Goal: Information Seeking & Learning: Learn about a topic

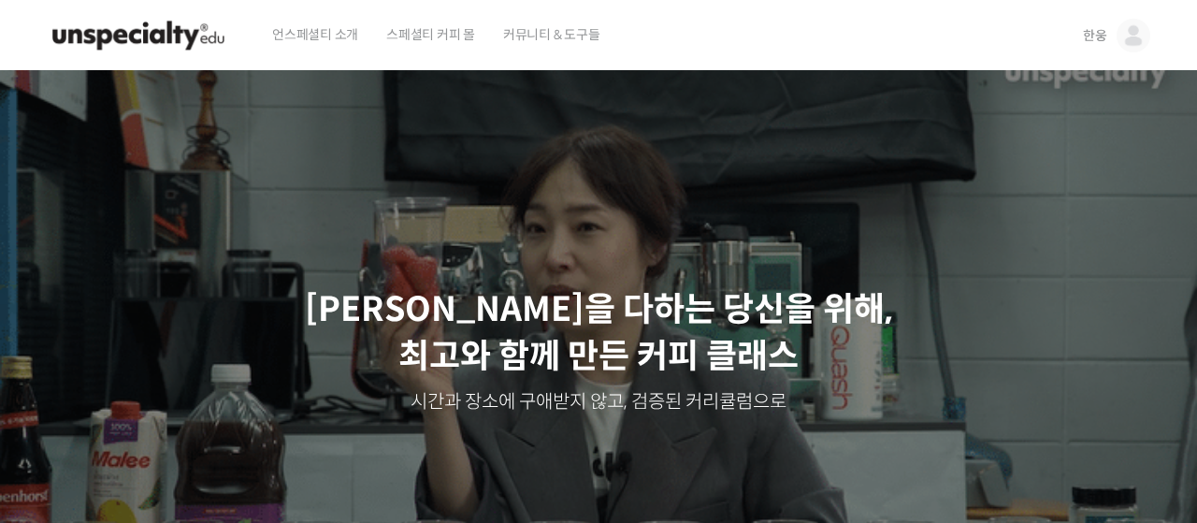
scroll to position [807, 0]
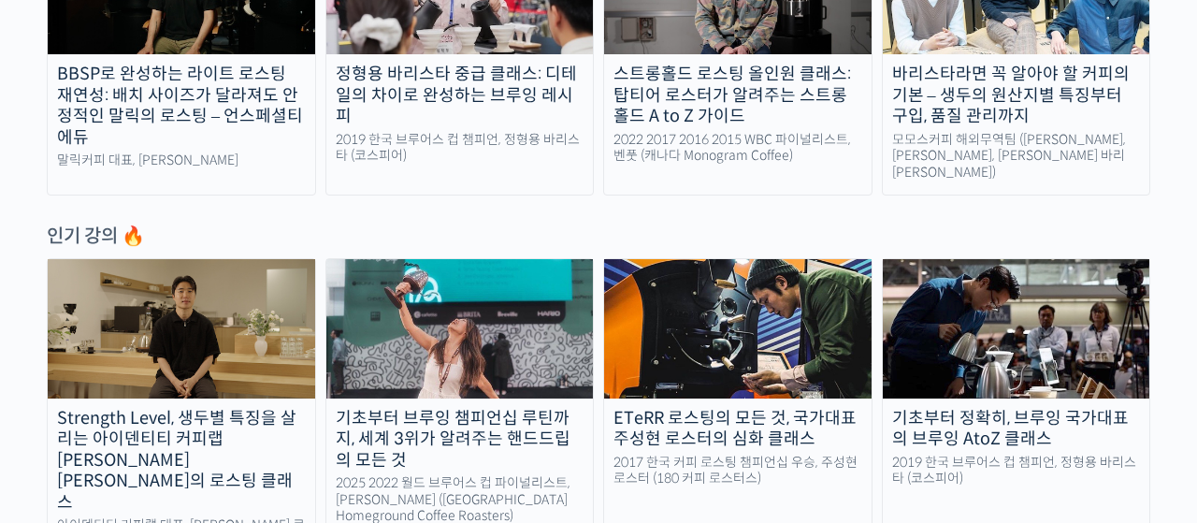
click at [255, 360] on img at bounding box center [181, 328] width 267 height 138
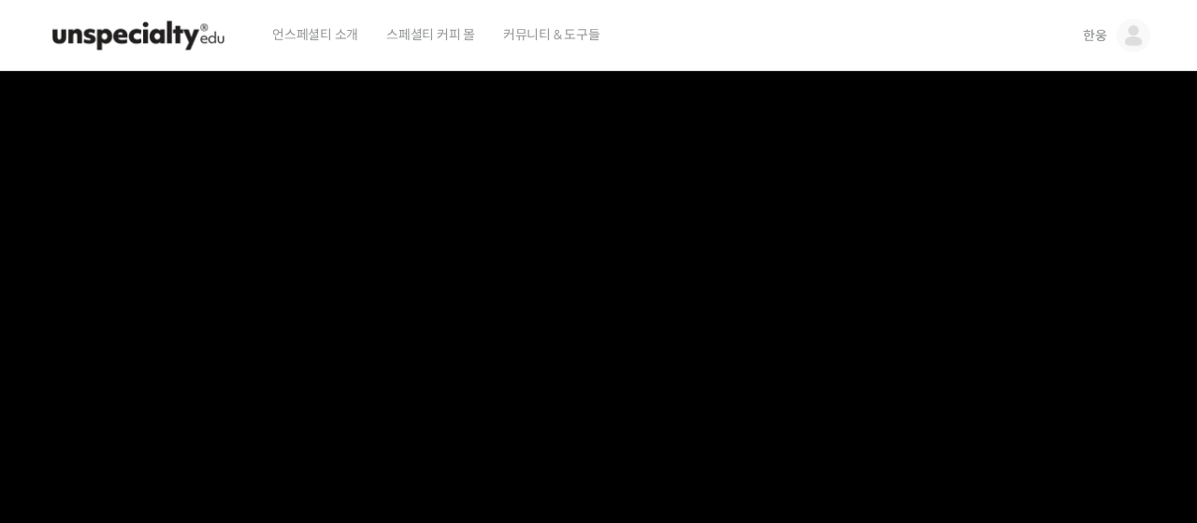
click at [697, 259] on video at bounding box center [598, 393] width 1103 height 645
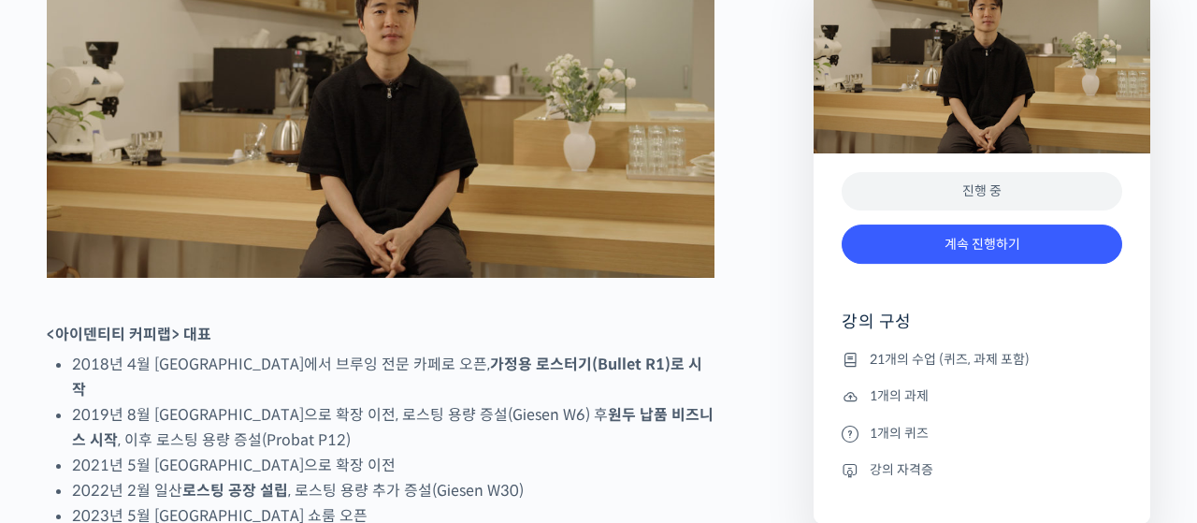
scroll to position [968, 0]
click at [1031, 264] on div "계속 진행하기" at bounding box center [982, 254] width 281 height 78
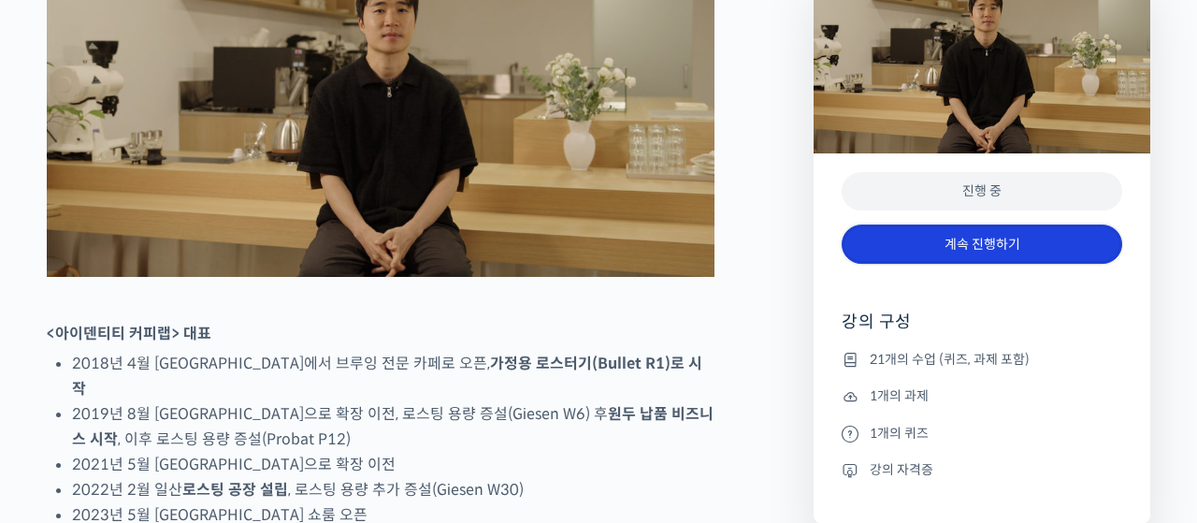
click at [1028, 256] on link "계속 진행하기" at bounding box center [982, 244] width 281 height 40
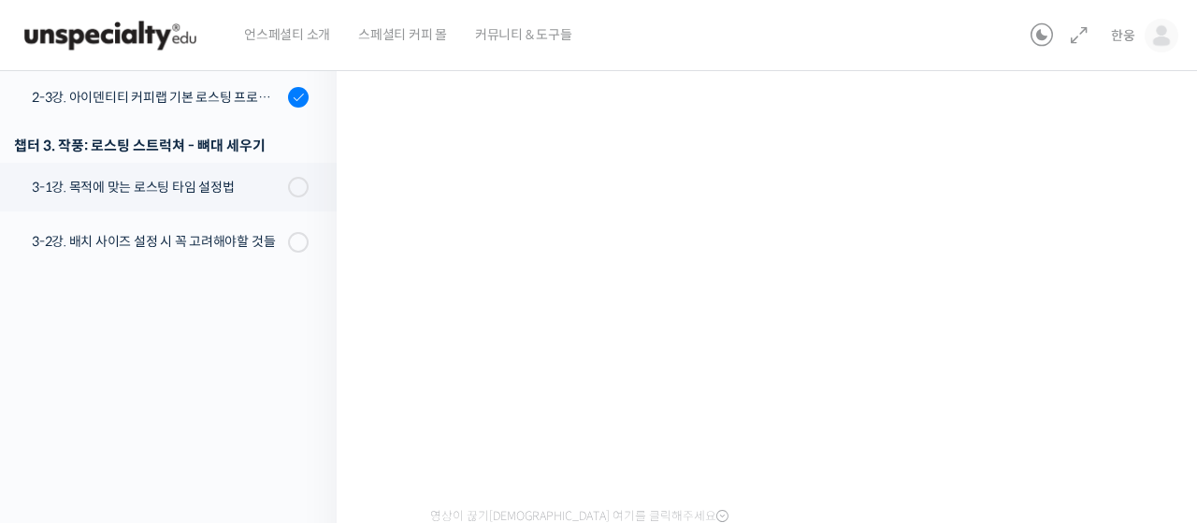
scroll to position [507, 0]
